Goal: Complete application form: Complete application form

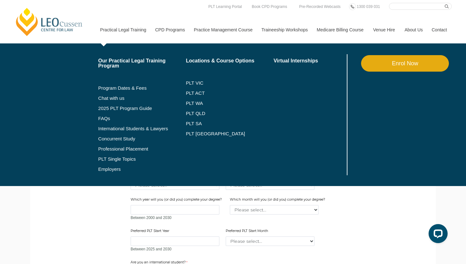
scroll to position [333, 0]
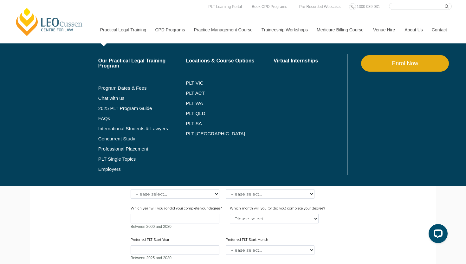
click at [320, 63] on link "Enrol Now" at bounding box center [405, 63] width 88 height 16
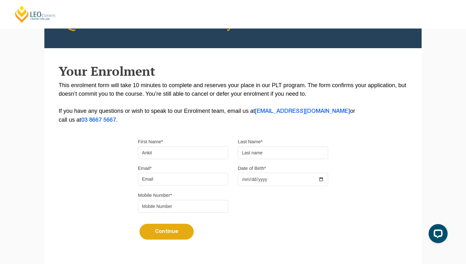
type input "Ankit"
type input "d"
type input "singh"
type input "ankit"
type input "[EMAIL_ADDRESS][DOMAIN_NAME]"
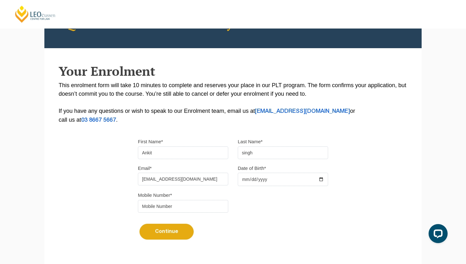
click at [254, 182] on input "Date of Birth*" at bounding box center [283, 179] width 90 height 13
click at [245, 183] on input "Date of Birth*" at bounding box center [283, 179] width 90 height 13
click at [257, 182] on input "2025-10-07" at bounding box center [283, 179] width 90 height 13
type input "0001-10-07"
type input "0022-10-07"
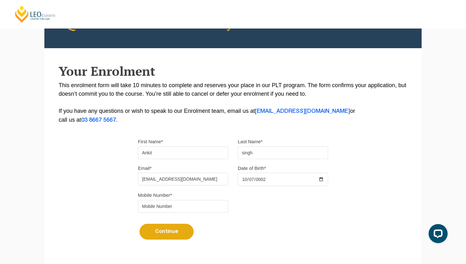
type input "2025-10-08"
type input "2001-12-28"
type input "8507348887"
click at [162, 240] on button "Continue" at bounding box center [167, 232] width 54 height 16
select select
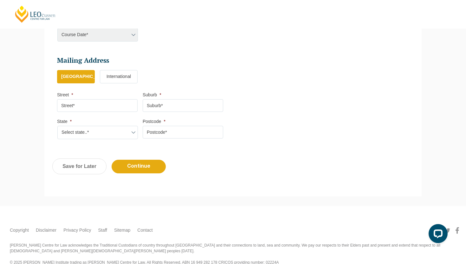
click at [172, 104] on input "Suburb *" at bounding box center [183, 105] width 81 height 13
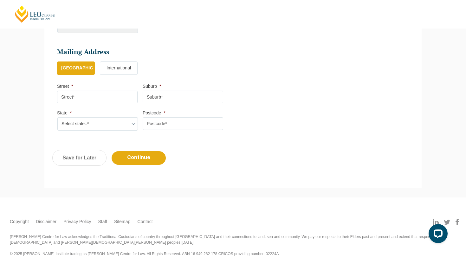
scroll to position [348, 0]
click at [125, 98] on input "Street *" at bounding box center [97, 97] width 81 height 13
type input "b"
type input "india"
click at [168, 95] on input "Suburb *" at bounding box center [183, 97] width 81 height 13
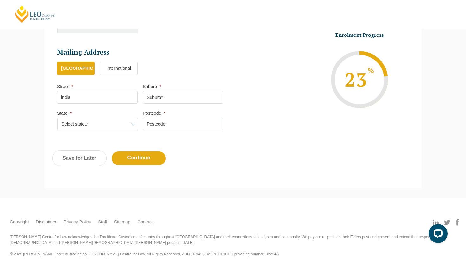
click at [132, 62] on label "International" at bounding box center [119, 68] width 38 height 13
click at [0, 0] on input "International" at bounding box center [0, 0] width 0 height 0
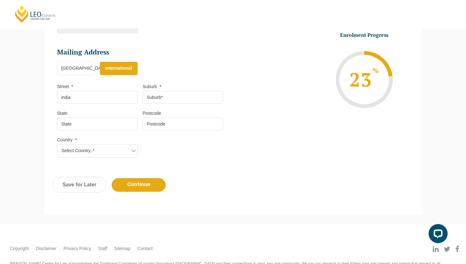
scroll to position [321, 0]
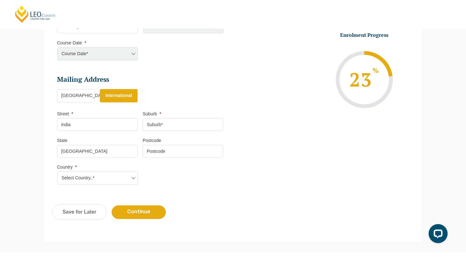
type input "[GEOGRAPHIC_DATA]"
select select "[GEOGRAPHIC_DATA]"
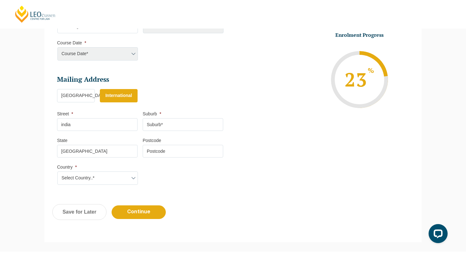
click at [164, 124] on input "Suburb *" at bounding box center [183, 124] width 81 height 13
type input "gaya"
type input "824231"
click at [133, 206] on input "Continue" at bounding box center [139, 213] width 54 height 14
select select
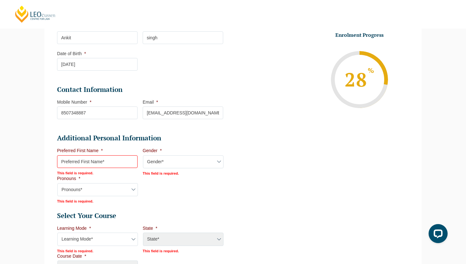
scroll to position [139, 0]
type input "Ankit"
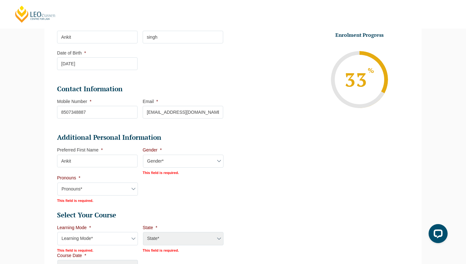
select select "[DEMOGRAPHIC_DATA]"
select select "He/Him/His"
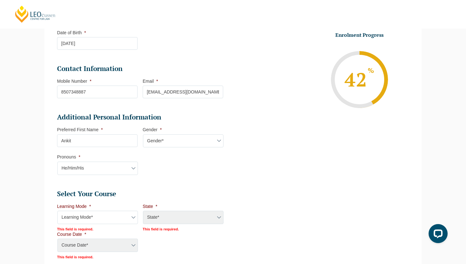
scroll to position [170, 0]
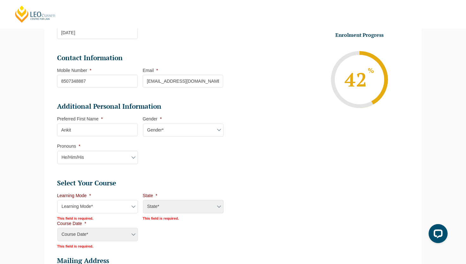
select select "Online Full Time Learning"
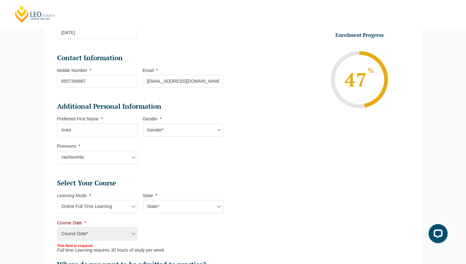
select select "National ([GEOGRAPHIC_DATA]/[GEOGRAPHIC_DATA], [GEOGRAPHIC_DATA], [GEOGRAPHIC_D…"
select select "[DATE] ([DATE] to [DATE])"
type input "Intake [DATE] FT"
type input "Practical Legal Training (NAT)"
select select "NAT PLT (DEC) 2025 Full Time Online"
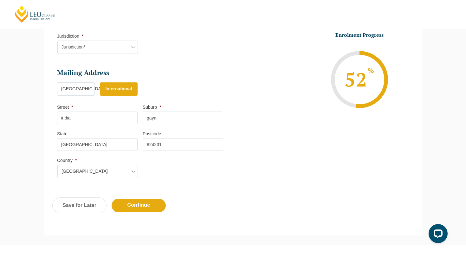
scroll to position [415, 0]
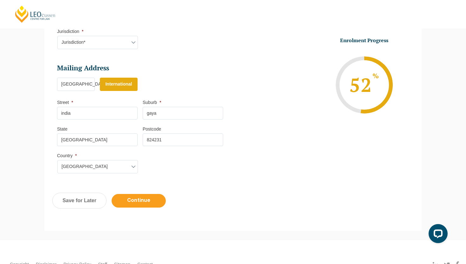
click at [144, 195] on input "Continue" at bounding box center [139, 201] width 54 height 14
select select "Online Full Time Learning"
select select "National ([GEOGRAPHIC_DATA]/[GEOGRAPHIC_DATA], [GEOGRAPHIC_DATA], [GEOGRAPHIC_D…"
select select
select select "[DATE] ([DATE] to [DATE])"
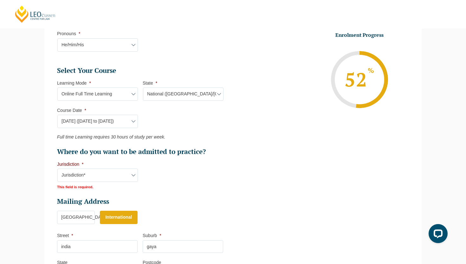
scroll to position [283, 0]
select select "ACT/[GEOGRAPHIC_DATA]"
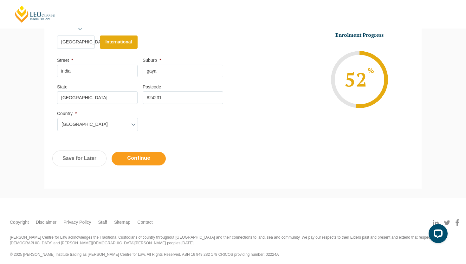
scroll to position [457, 0]
click at [149, 160] on input "Continue" at bounding box center [139, 159] width 54 height 14
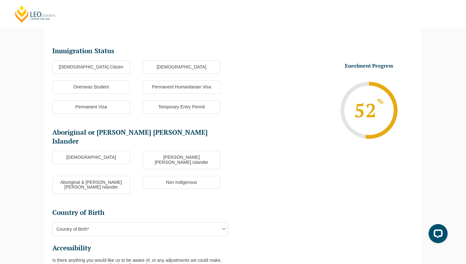
scroll to position [75, 0]
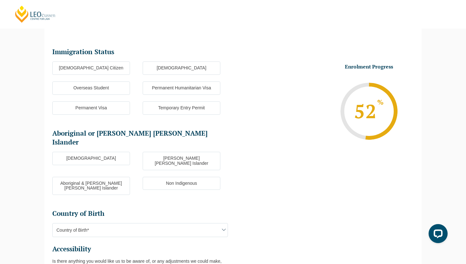
click at [121, 82] on label "Overseas Student" at bounding box center [91, 88] width 78 height 13
click at [0, 0] on input "Overseas Student" at bounding box center [0, 0] width 0 height 0
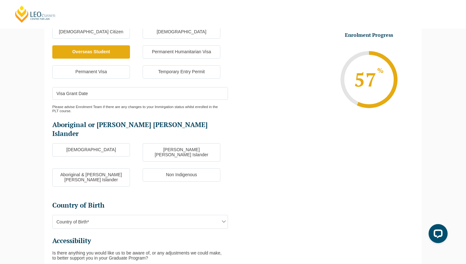
scroll to position [112, 0]
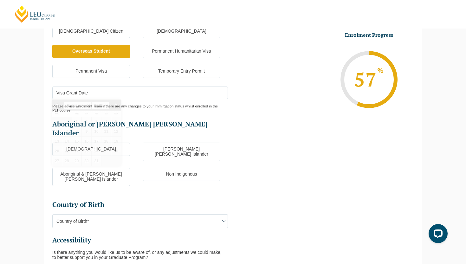
click at [116, 95] on input "Visa Grant Date" at bounding box center [140, 93] width 176 height 13
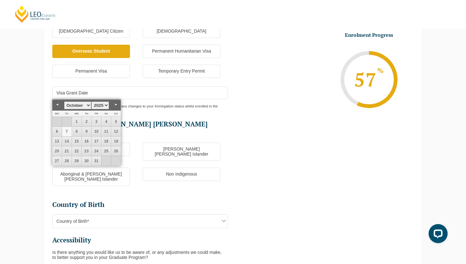
click at [136, 87] on input "Visa Grant Date" at bounding box center [140, 93] width 176 height 13
click at [93, 91] on input "Visa Grant Date" at bounding box center [140, 93] width 176 height 13
click at [80, 96] on input "Visa Grant Date" at bounding box center [140, 93] width 176 height 13
click at [149, 114] on ul "Immigration Status Immigration Status * Australian Citizen New Zealand Citizen …" at bounding box center [142, 148] width 181 height 274
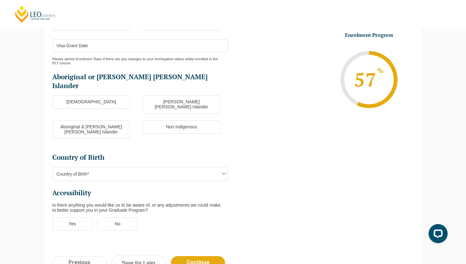
scroll to position [164, 0]
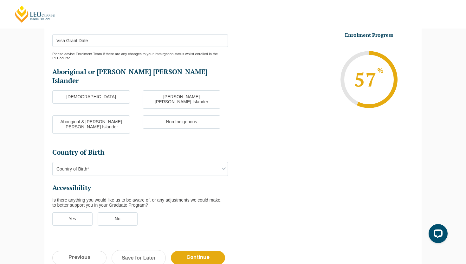
click at [166, 115] on label "Non Indigenous" at bounding box center [182, 121] width 78 height 13
click at [0, 0] on input "Non Indigenous" at bounding box center [0, 0] width 0 height 0
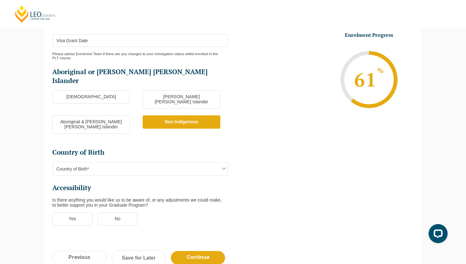
click at [134, 162] on span "Country of Birth*" at bounding box center [140, 168] width 175 height 13
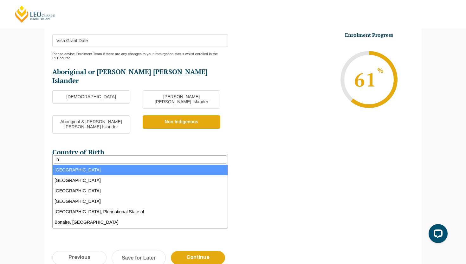
type input "ind"
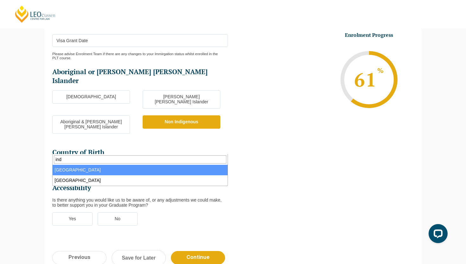
select select "India 7103"
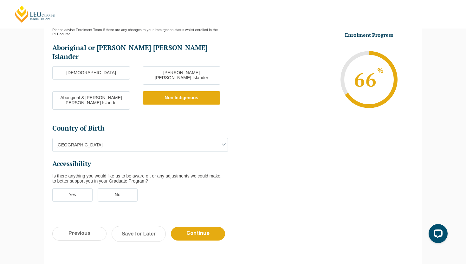
scroll to position [188, 0]
click at [112, 188] on label "No" at bounding box center [118, 194] width 40 height 13
click at [0, 0] on input "No" at bounding box center [0, 0] width 0 height 0
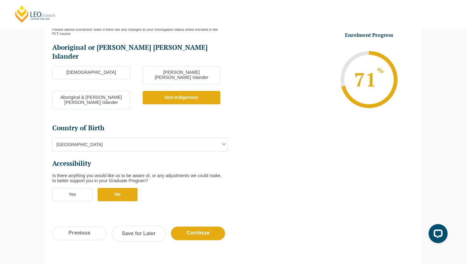
click at [75, 188] on label "Yes" at bounding box center [72, 194] width 40 height 13
click at [0, 0] on input "Yes" at bounding box center [0, 0] width 0 height 0
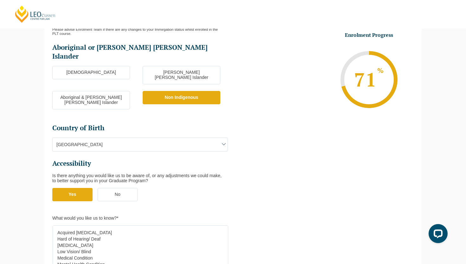
click at [104, 188] on label "No" at bounding box center [118, 194] width 40 height 13
click at [0, 0] on input "No" at bounding box center [0, 0] width 0 height 0
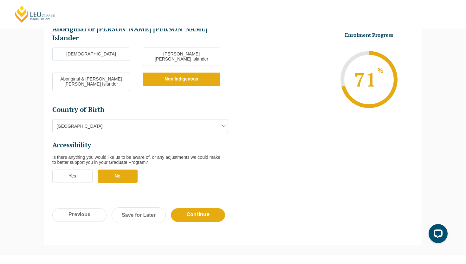
scroll to position [209, 0]
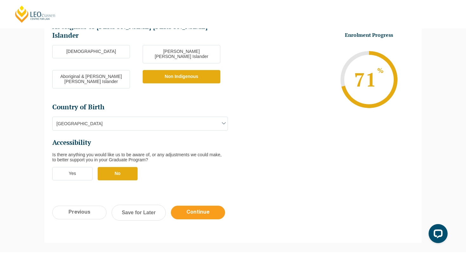
click at [211, 206] on input "Continue" at bounding box center [198, 213] width 54 height 14
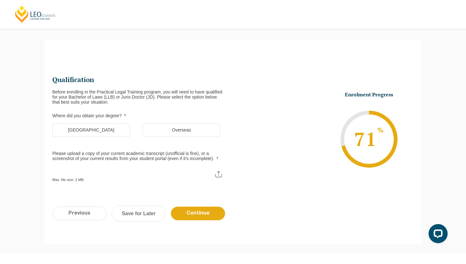
scroll to position [46, 0]
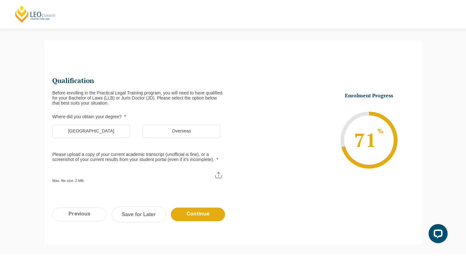
click at [203, 130] on label "Overseas" at bounding box center [182, 131] width 78 height 13
click at [0, 0] on input "Overseas" at bounding box center [0, 0] width 0 height 0
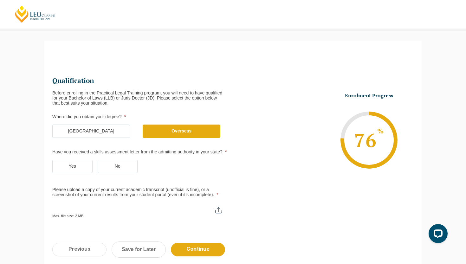
click at [80, 167] on label "Yes" at bounding box center [72, 166] width 40 height 13
click at [0, 0] on input "Yes" at bounding box center [0, 0] width 0 height 0
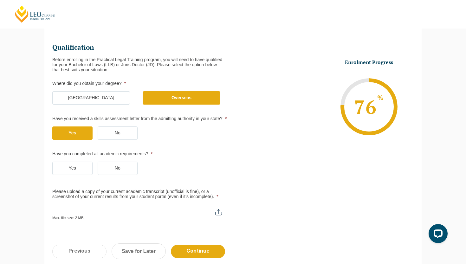
scroll to position [80, 0]
click at [78, 171] on label "Yes" at bounding box center [72, 167] width 40 height 13
click at [0, 0] on input "Yes" at bounding box center [0, 0] width 0 height 0
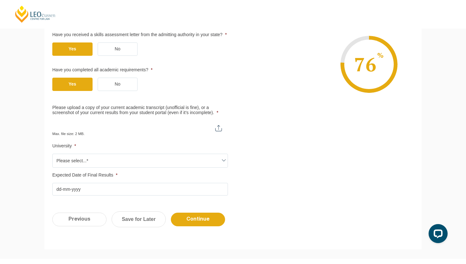
scroll to position [164, 0]
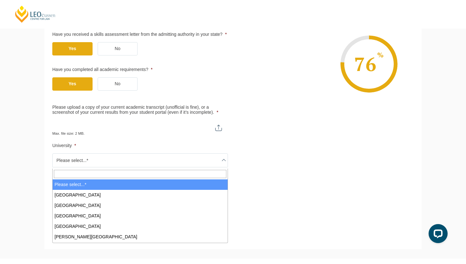
click at [89, 159] on span "Please select...*" at bounding box center [140, 160] width 175 height 13
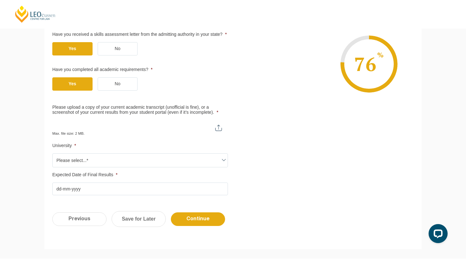
click at [89, 160] on span "Please select...*" at bounding box center [140, 160] width 175 height 13
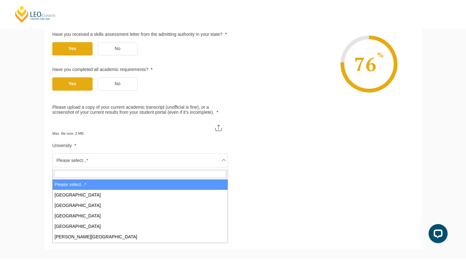
click at [88, 160] on span "Please select...*" at bounding box center [140, 160] width 175 height 13
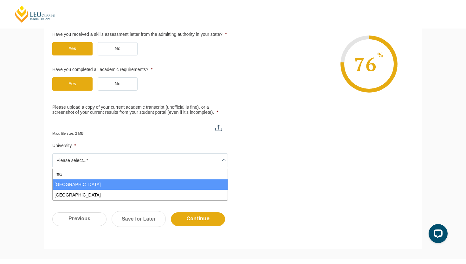
type input "m"
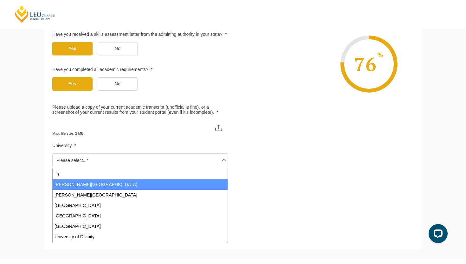
type input "i"
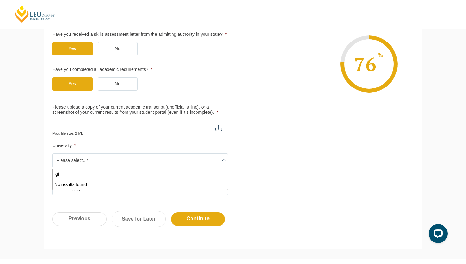
type input "g"
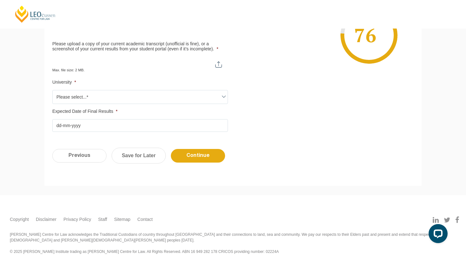
scroll to position [228, 0]
click at [97, 195] on div "Please note that your information is saved on our server as you enter it. Congr…" at bounding box center [233, 22] width 466 height 345
click at [125, 158] on link "Save for Later" at bounding box center [139, 156] width 54 height 16
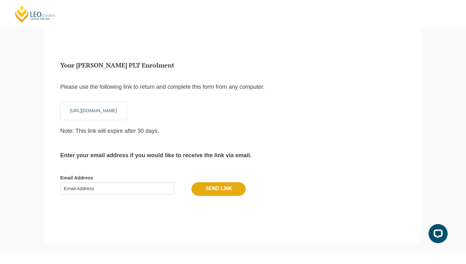
scroll to position [21, 0]
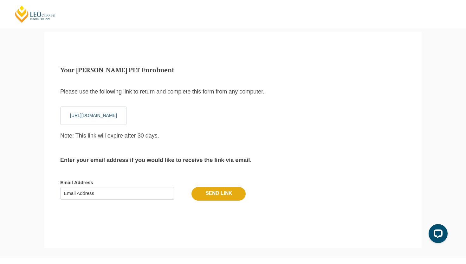
click at [103, 197] on input "Email Address" at bounding box center [117, 193] width 114 height 13
type input "ankith"
type input "[EMAIL_ADDRESS][DOMAIN_NAME]"
click at [92, 202] on form "Email Address ankithanu.1139@gmail.com Send Link" at bounding box center [233, 190] width 346 height 40
click at [203, 194] on input "Send Link" at bounding box center [219, 193] width 54 height 13
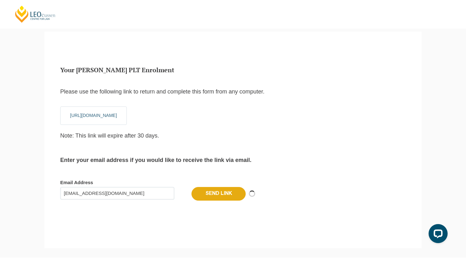
scroll to position [0, 0]
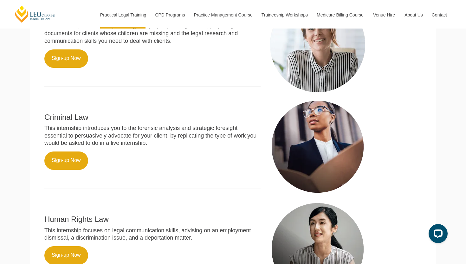
scroll to position [295, 0]
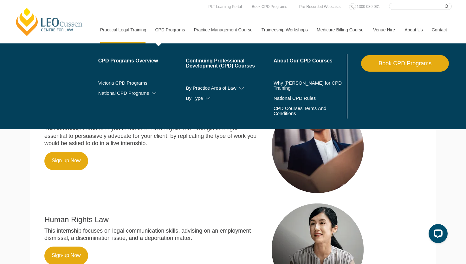
click at [174, 29] on link "CPD Programs" at bounding box center [169, 29] width 39 height 27
